Goal: Information Seeking & Learning: Learn about a topic

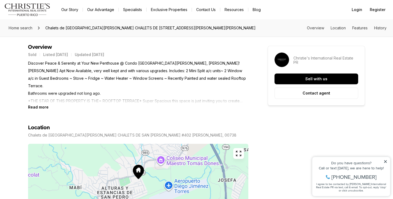
scroll to position [225, 0]
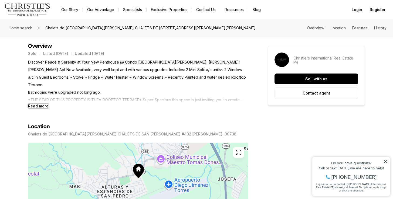
click at [35, 104] on b "Read more" at bounding box center [38, 106] width 20 height 5
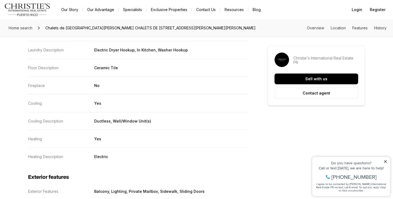
scroll to position [704, 0]
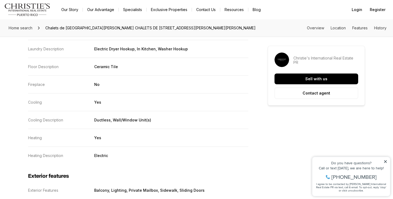
click at [383, 163] on icon at bounding box center [385, 162] width 4 height 4
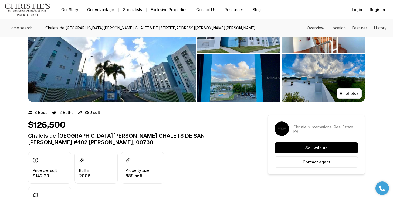
scroll to position [0, 0]
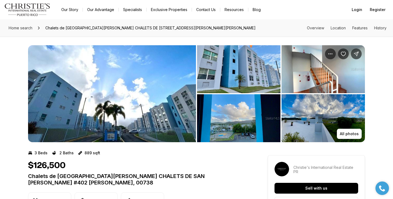
click at [153, 114] on img "View image gallery" at bounding box center [112, 93] width 168 height 97
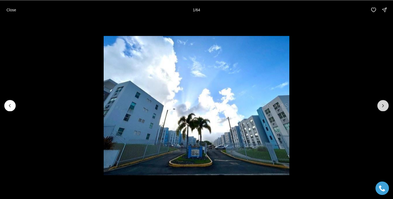
click at [382, 108] on icon "Next slide" at bounding box center [382, 105] width 5 height 5
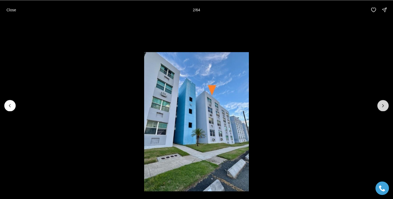
click at [382, 108] on icon "Next slide" at bounding box center [382, 105] width 5 height 5
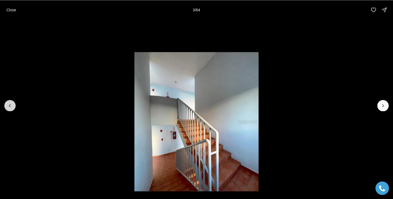
click at [11, 105] on icon "Previous slide" at bounding box center [9, 105] width 5 height 5
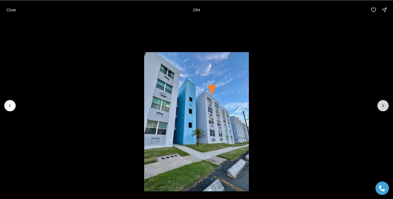
click at [381, 106] on icon "Next slide" at bounding box center [382, 105] width 5 height 5
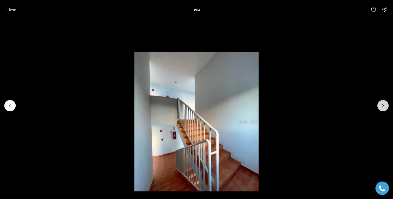
click at [381, 106] on icon "Next slide" at bounding box center [382, 105] width 5 height 5
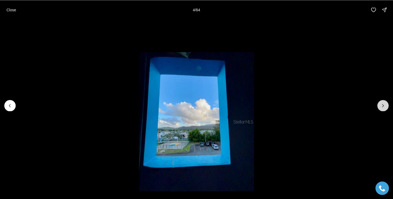
click at [381, 106] on icon "Next slide" at bounding box center [382, 105] width 5 height 5
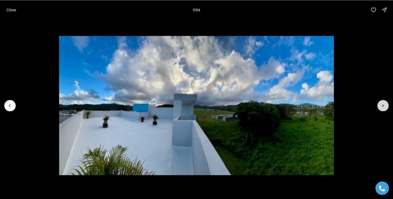
click at [381, 106] on icon "Next slide" at bounding box center [382, 105] width 5 height 5
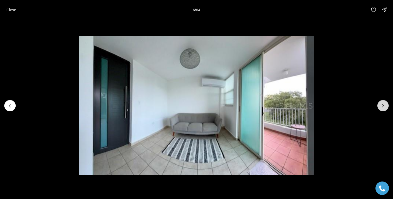
click at [381, 106] on icon "Next slide" at bounding box center [382, 105] width 5 height 5
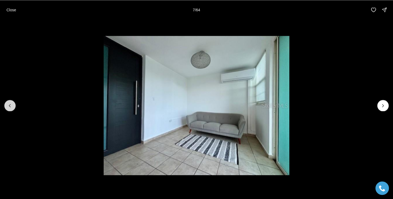
click at [11, 105] on icon "Previous slide" at bounding box center [9, 105] width 5 height 5
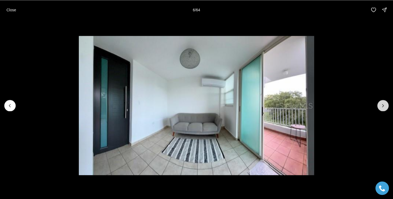
click at [385, 106] on icon "Next slide" at bounding box center [382, 105] width 5 height 5
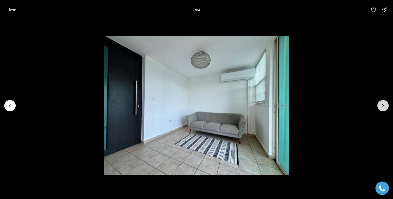
click at [385, 106] on icon "Next slide" at bounding box center [382, 105] width 5 height 5
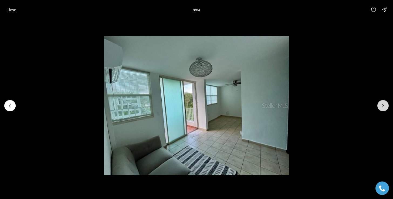
click at [385, 106] on icon "Next slide" at bounding box center [382, 105] width 5 height 5
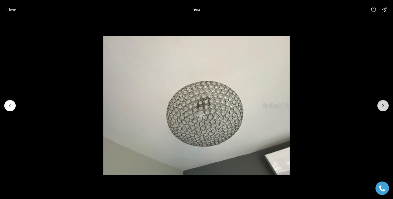
click at [385, 106] on icon "Next slide" at bounding box center [382, 105] width 5 height 5
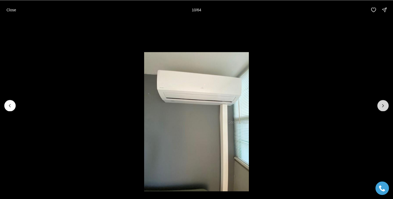
click at [385, 106] on icon "Next slide" at bounding box center [382, 105] width 5 height 5
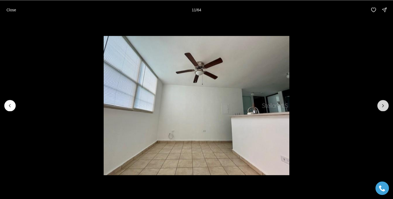
click at [385, 106] on icon "Next slide" at bounding box center [382, 105] width 5 height 5
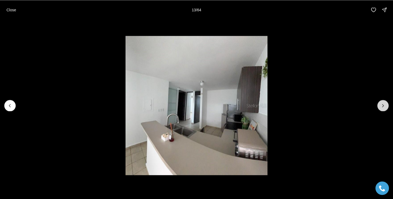
click at [385, 106] on icon "Next slide" at bounding box center [382, 105] width 5 height 5
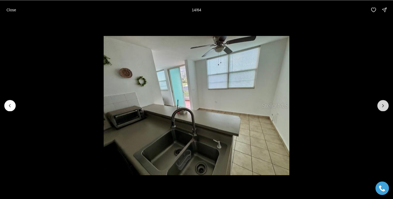
click at [385, 106] on icon "Next slide" at bounding box center [382, 105] width 5 height 5
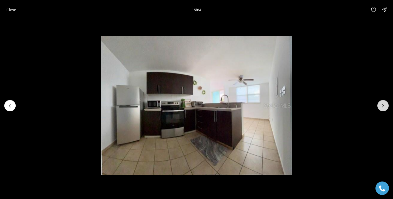
click at [385, 106] on icon "Next slide" at bounding box center [382, 105] width 5 height 5
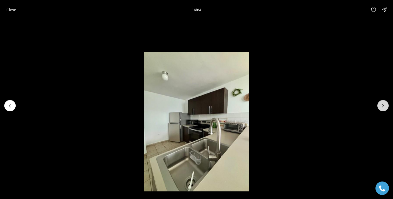
click at [385, 106] on icon "Next slide" at bounding box center [382, 105] width 5 height 5
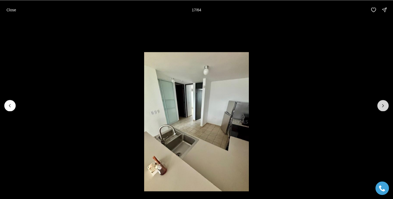
click at [385, 106] on icon "Next slide" at bounding box center [382, 105] width 5 height 5
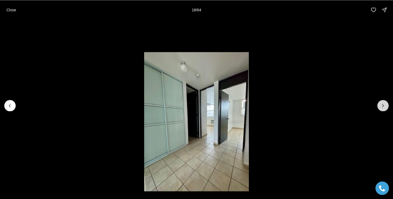
click at [385, 106] on icon "Next slide" at bounding box center [382, 105] width 5 height 5
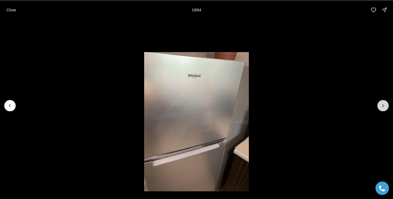
click at [385, 106] on icon "Next slide" at bounding box center [382, 105] width 5 height 5
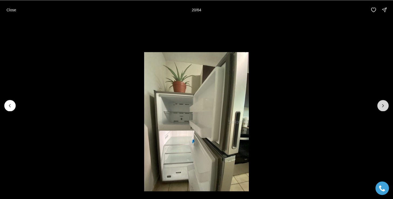
click at [385, 106] on icon "Next slide" at bounding box center [382, 105] width 5 height 5
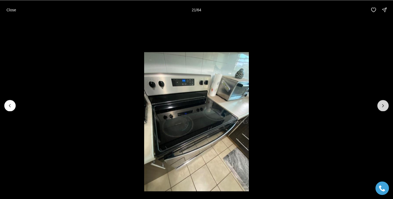
click at [385, 106] on icon "Next slide" at bounding box center [382, 105] width 5 height 5
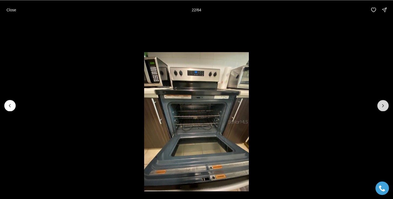
click at [385, 106] on icon "Next slide" at bounding box center [382, 105] width 5 height 5
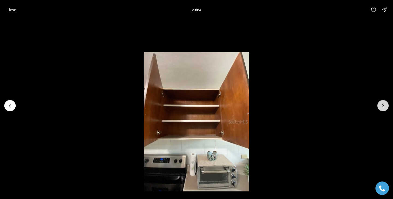
click at [385, 106] on icon "Next slide" at bounding box center [382, 105] width 5 height 5
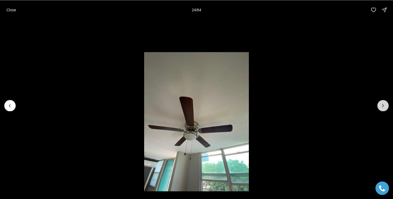
click at [385, 106] on icon "Next slide" at bounding box center [382, 105] width 5 height 5
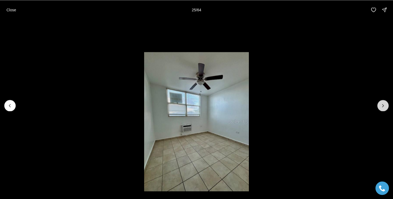
click at [385, 106] on icon "Next slide" at bounding box center [382, 105] width 5 height 5
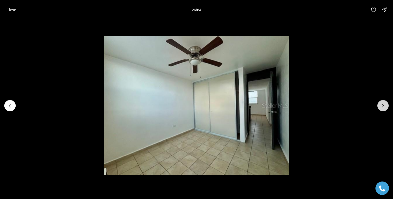
click at [385, 106] on icon "Next slide" at bounding box center [382, 105] width 5 height 5
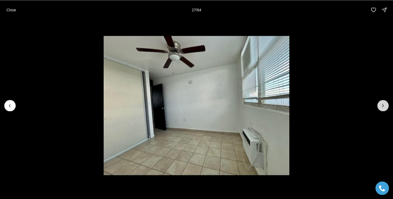
click at [385, 106] on icon "Next slide" at bounding box center [382, 105] width 5 height 5
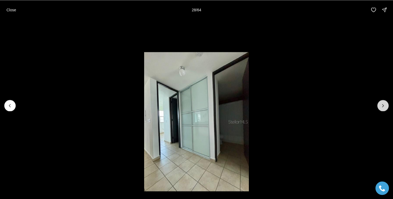
click at [385, 106] on icon "Next slide" at bounding box center [382, 105] width 5 height 5
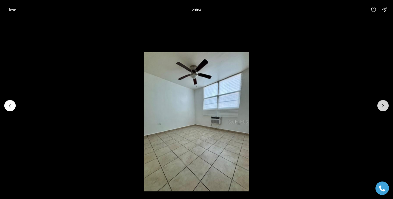
click at [385, 106] on icon "Next slide" at bounding box center [382, 105] width 5 height 5
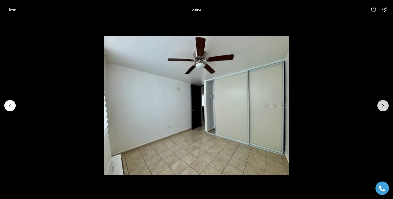
click at [385, 106] on icon "Next slide" at bounding box center [382, 105] width 5 height 5
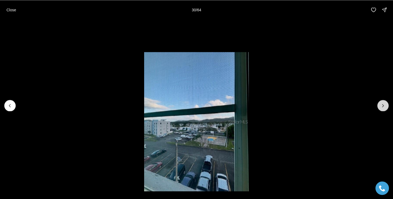
click at [385, 106] on icon "Next slide" at bounding box center [382, 105] width 5 height 5
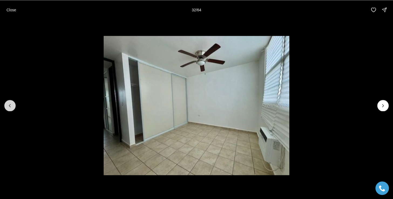
click at [13, 107] on button "Previous slide" at bounding box center [9, 105] width 11 height 11
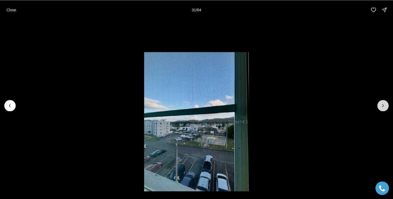
click at [382, 108] on button "Next slide" at bounding box center [382, 105] width 11 height 11
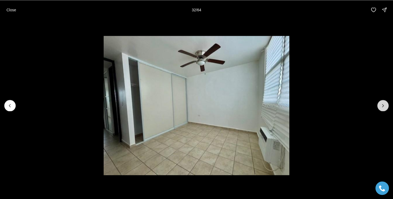
click at [382, 108] on button "Next slide" at bounding box center [382, 105] width 11 height 11
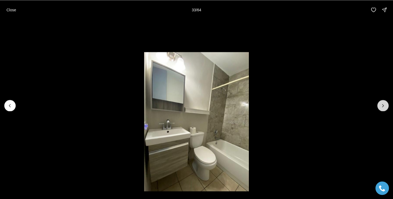
click at [382, 108] on button "Next slide" at bounding box center [382, 105] width 11 height 11
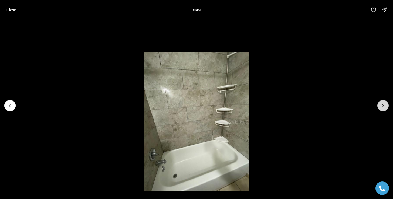
click at [382, 108] on button "Next slide" at bounding box center [382, 105] width 11 height 11
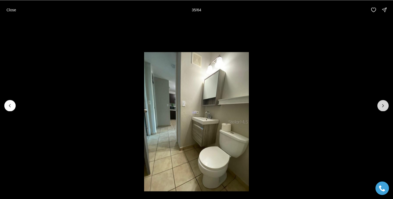
click at [382, 108] on button "Next slide" at bounding box center [382, 105] width 11 height 11
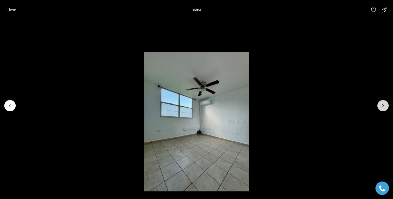
click at [382, 108] on button "Next slide" at bounding box center [382, 105] width 11 height 11
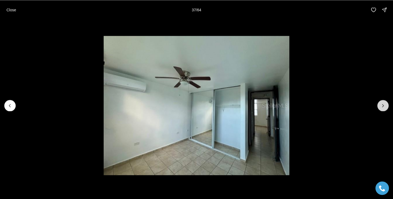
click at [382, 108] on button "Next slide" at bounding box center [382, 105] width 11 height 11
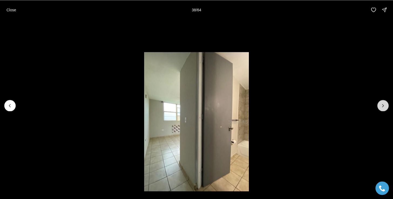
click at [382, 108] on button "Next slide" at bounding box center [382, 105] width 11 height 11
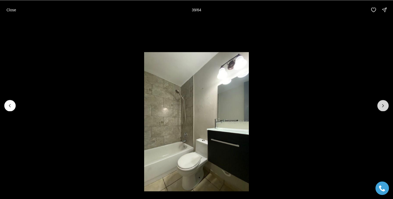
click at [382, 108] on button "Next slide" at bounding box center [382, 105] width 11 height 11
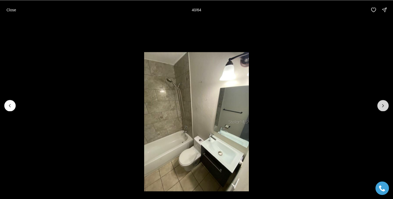
click at [382, 108] on button "Next slide" at bounding box center [382, 105] width 11 height 11
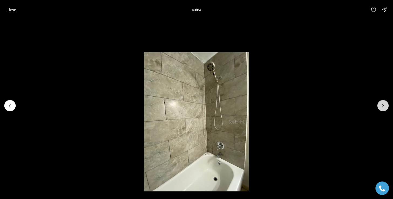
click at [382, 108] on button "Next slide" at bounding box center [382, 105] width 11 height 11
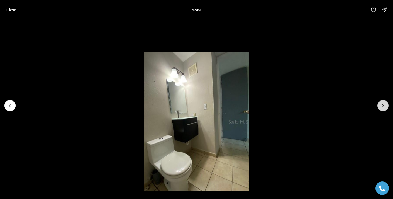
click at [382, 108] on button "Next slide" at bounding box center [382, 105] width 11 height 11
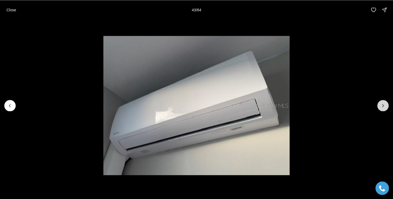
click at [382, 108] on button "Next slide" at bounding box center [382, 105] width 11 height 11
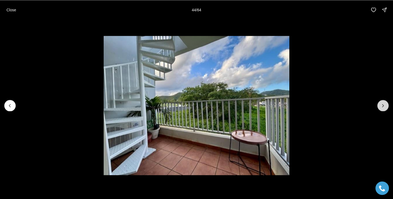
click at [382, 108] on button "Next slide" at bounding box center [382, 105] width 11 height 11
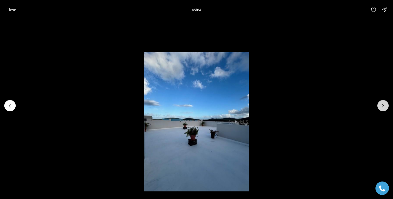
click at [382, 108] on button "Next slide" at bounding box center [382, 105] width 11 height 11
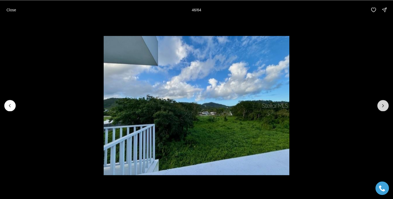
click at [382, 108] on button "Next slide" at bounding box center [382, 105] width 11 height 11
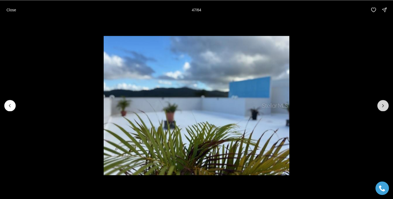
click at [382, 108] on button "Next slide" at bounding box center [382, 105] width 11 height 11
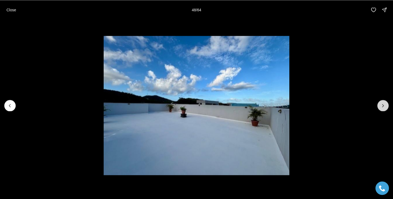
click at [382, 108] on button "Next slide" at bounding box center [382, 105] width 11 height 11
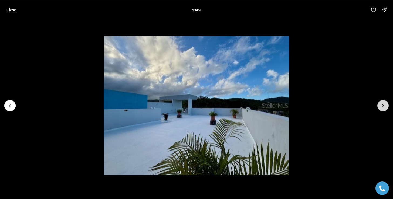
click at [382, 108] on button "Next slide" at bounding box center [382, 105] width 11 height 11
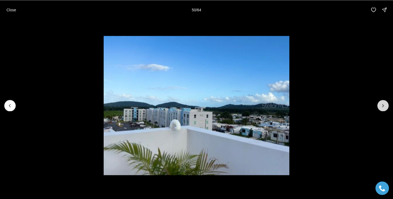
click at [382, 108] on button "Next slide" at bounding box center [382, 105] width 11 height 11
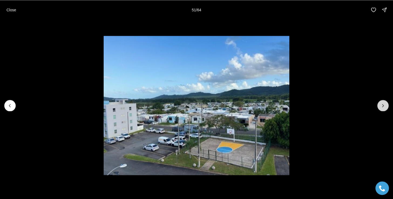
click at [382, 108] on button "Next slide" at bounding box center [382, 105] width 11 height 11
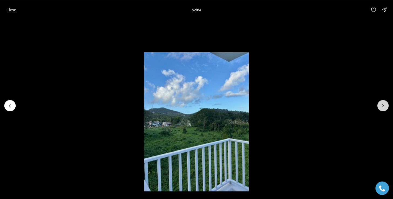
click at [382, 108] on button "Next slide" at bounding box center [382, 105] width 11 height 11
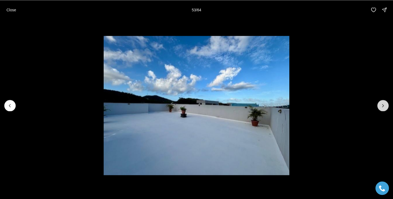
click at [382, 108] on button "Next slide" at bounding box center [382, 105] width 11 height 11
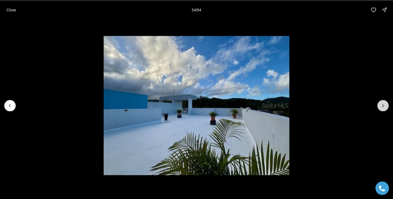
click at [382, 108] on button "Next slide" at bounding box center [382, 105] width 11 height 11
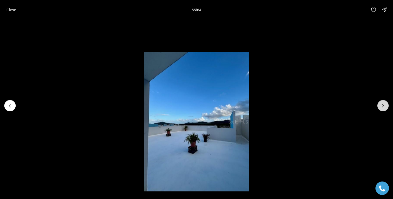
click at [382, 108] on button "Next slide" at bounding box center [382, 105] width 11 height 11
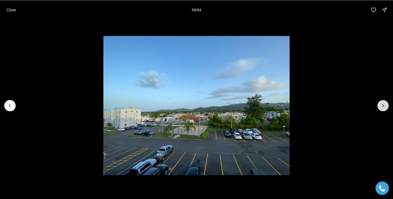
click at [382, 108] on button "Next slide" at bounding box center [382, 105] width 11 height 11
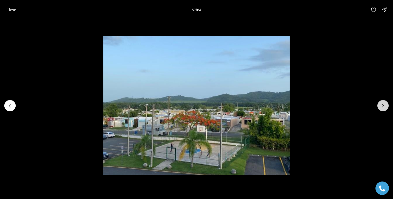
click at [382, 108] on button "Next slide" at bounding box center [382, 105] width 11 height 11
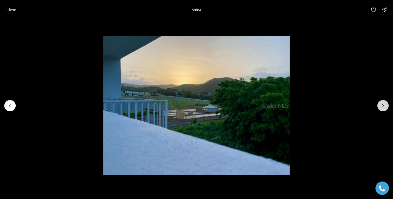
click at [382, 108] on button "Next slide" at bounding box center [382, 105] width 11 height 11
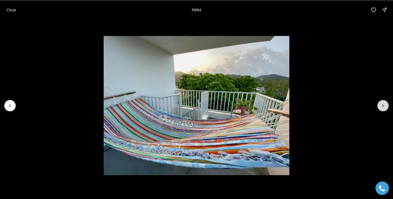
click at [382, 108] on button "Next slide" at bounding box center [382, 105] width 11 height 11
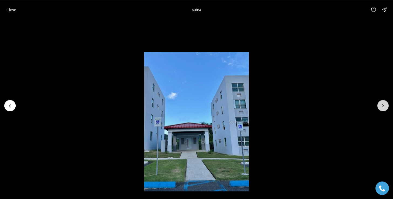
click at [382, 108] on button "Next slide" at bounding box center [382, 105] width 11 height 11
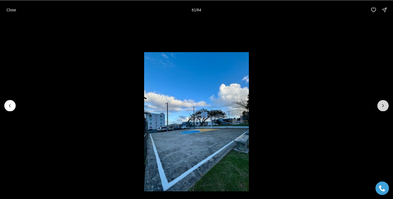
click at [382, 108] on button "Next slide" at bounding box center [382, 105] width 11 height 11
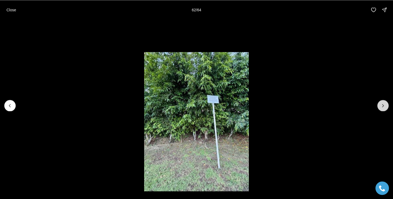
click at [382, 108] on button "Next slide" at bounding box center [382, 105] width 11 height 11
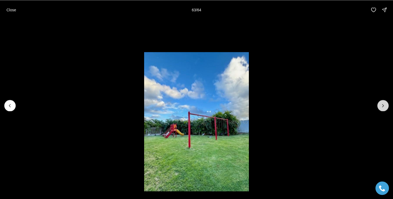
click at [382, 108] on button "Next slide" at bounding box center [382, 105] width 11 height 11
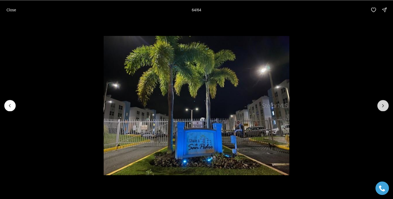
click at [382, 108] on div at bounding box center [382, 105] width 11 height 11
click at [12, 11] on p "Close" at bounding box center [11, 10] width 10 height 4
